Goal: Information Seeking & Learning: Learn about a topic

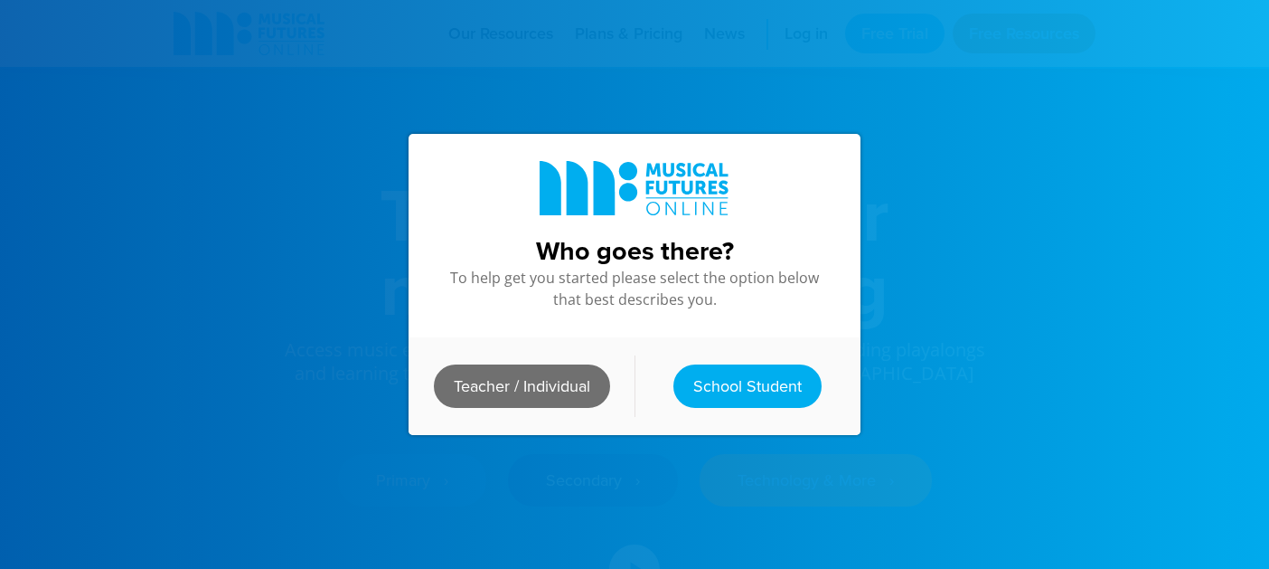
click at [542, 380] on link "Teacher / Individual" at bounding box center [522, 385] width 176 height 43
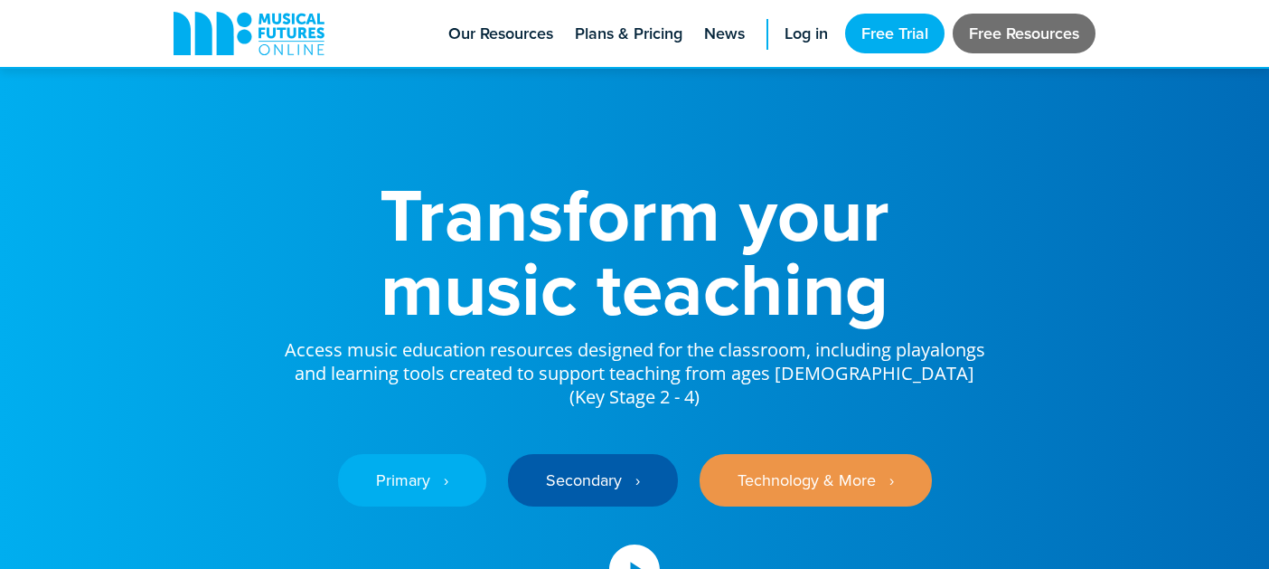
click at [1003, 36] on link "Free Resources" at bounding box center [1024, 34] width 143 height 40
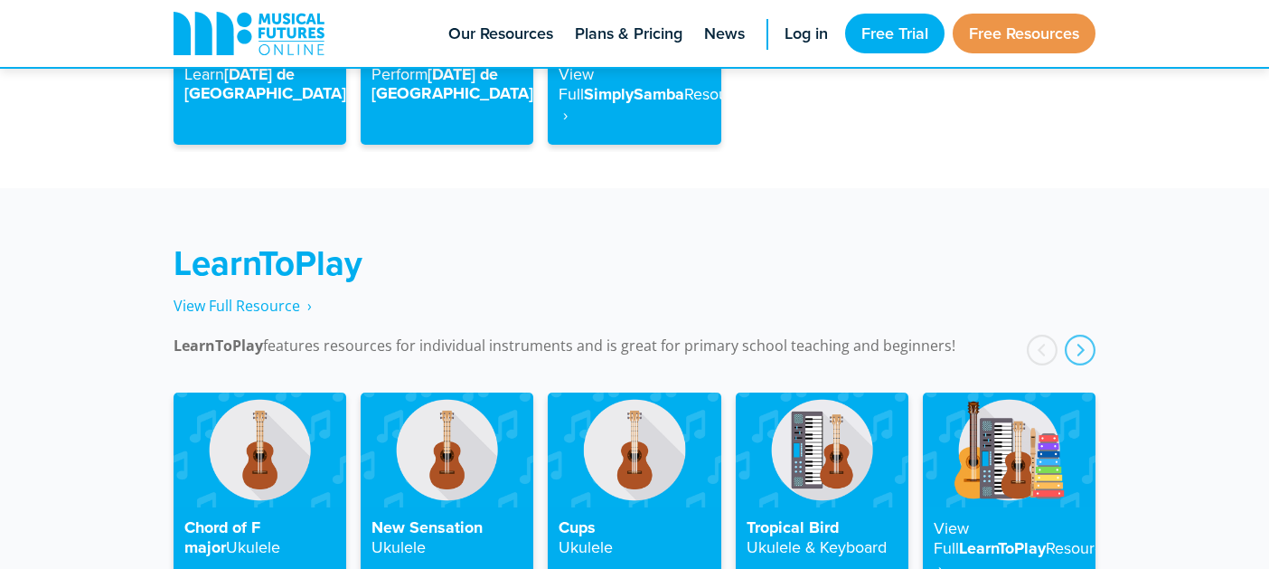
scroll to position [2689, 0]
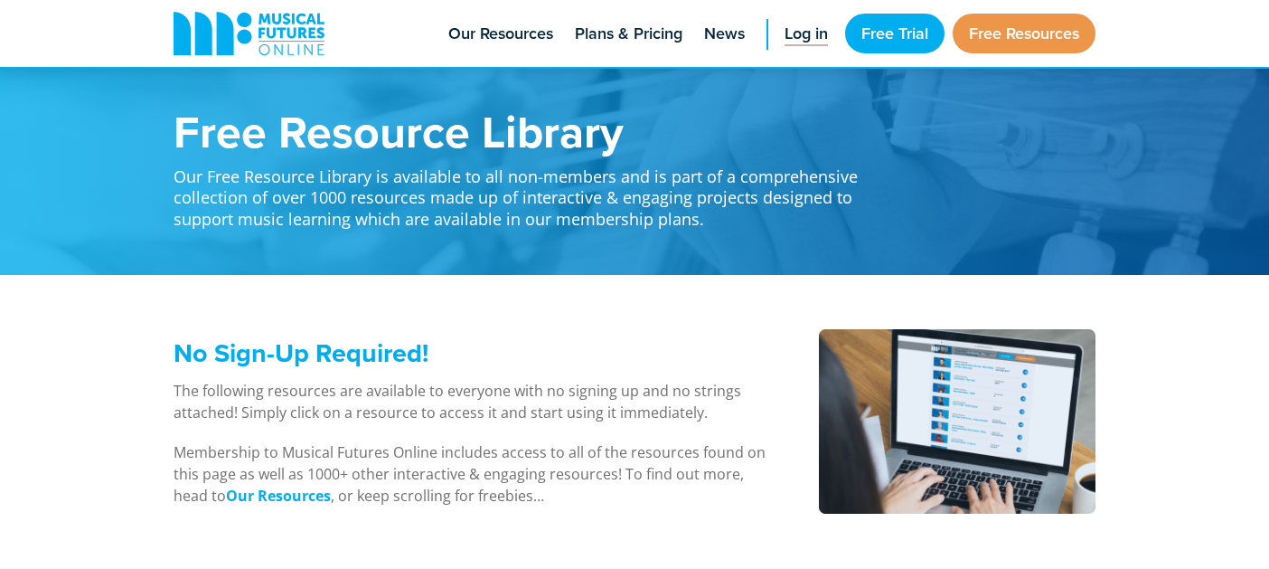
click at [799, 39] on span "Log in" at bounding box center [806, 34] width 43 height 24
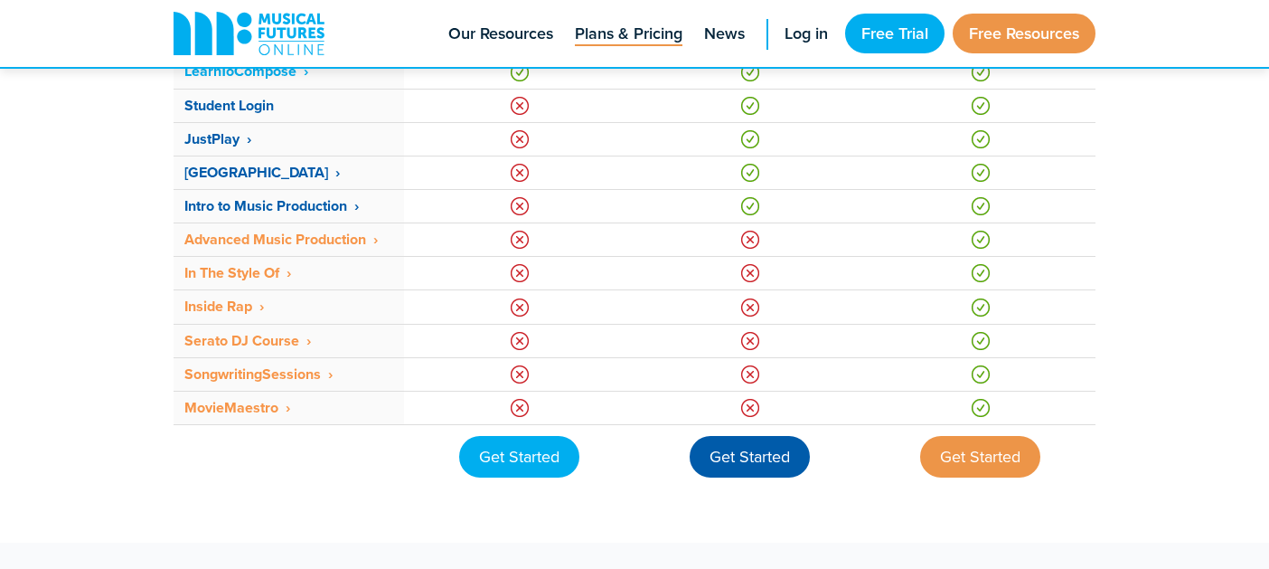
scroll to position [1366, 0]
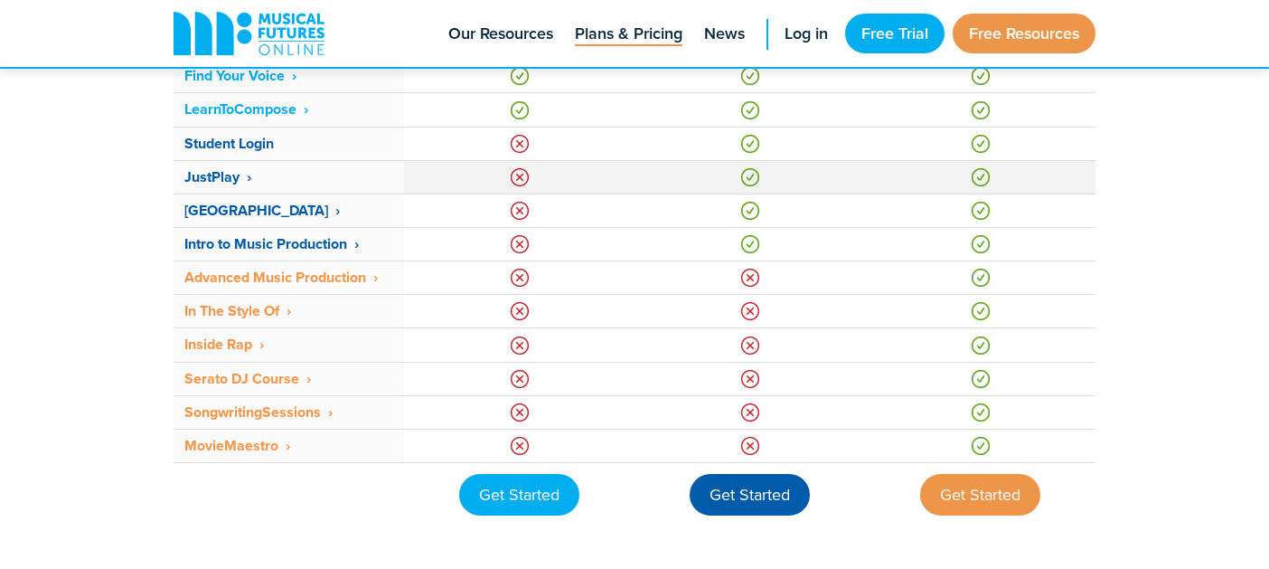
click at [217, 179] on strong "JustPlay ‎ ›" at bounding box center [217, 176] width 67 height 21
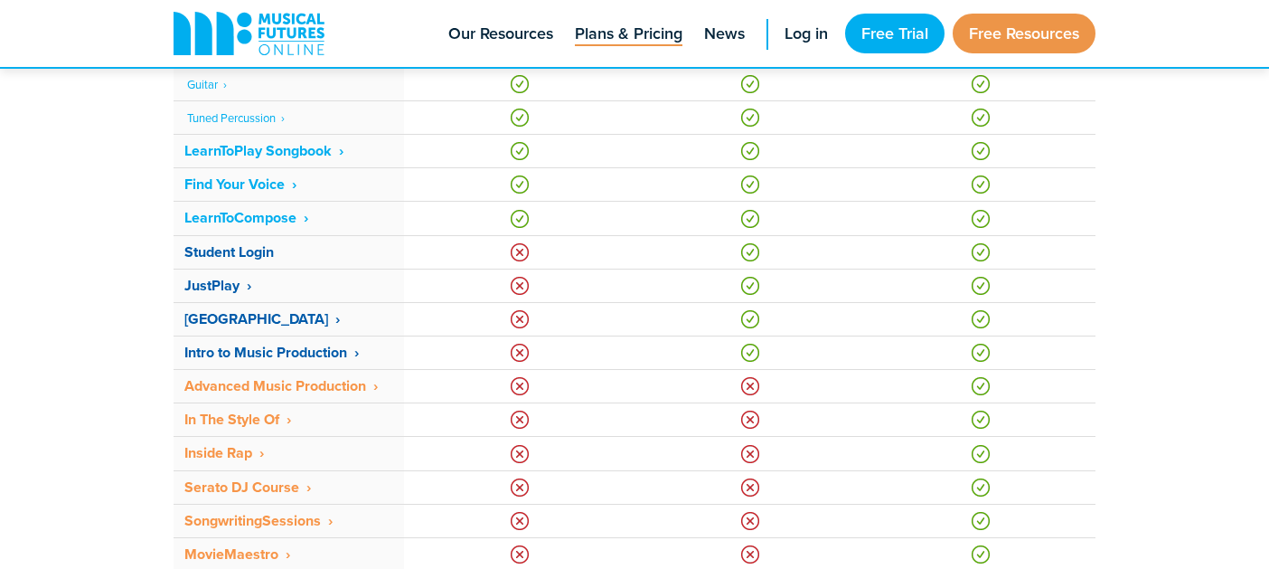
scroll to position [1276, 0]
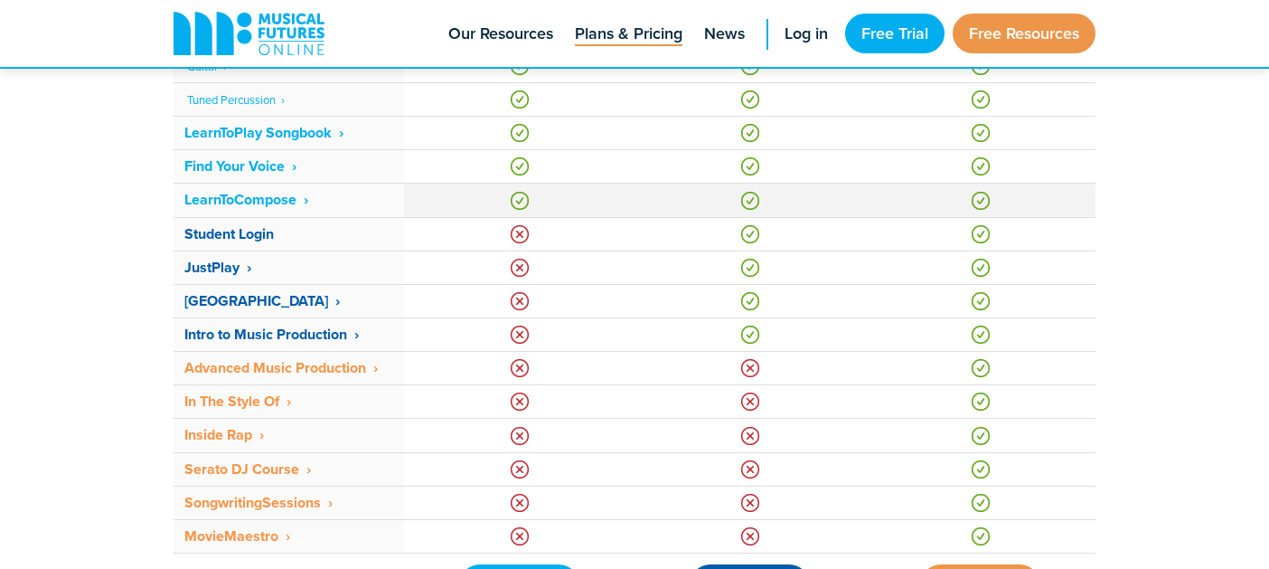
click at [252, 200] on strong "LearnToCompose ‎ ›" at bounding box center [246, 199] width 124 height 21
